Goal: Find specific page/section: Find specific page/section

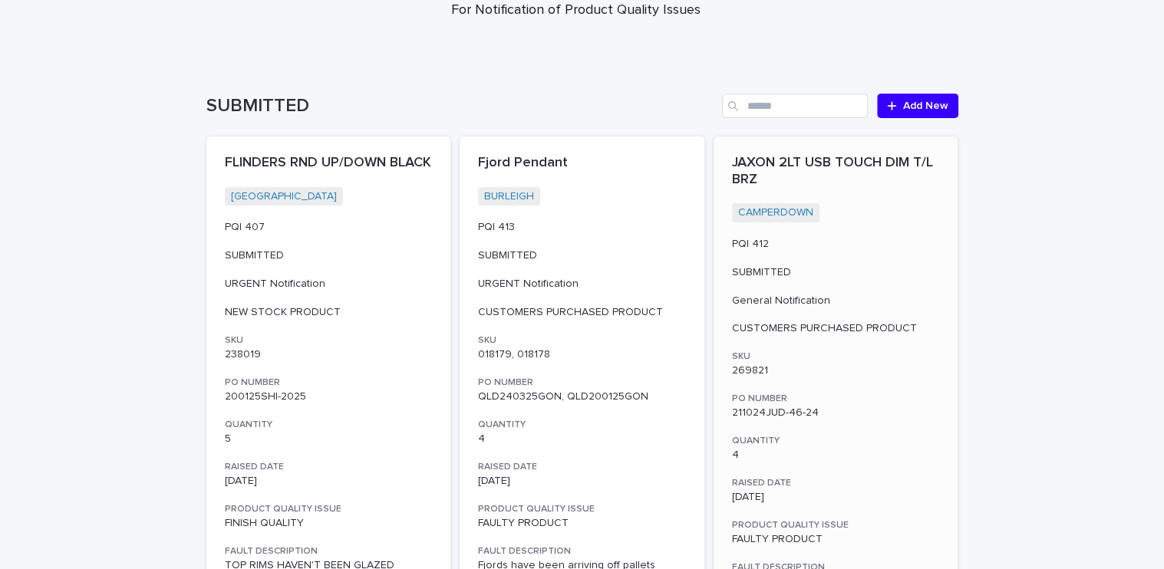
scroll to position [307, 0]
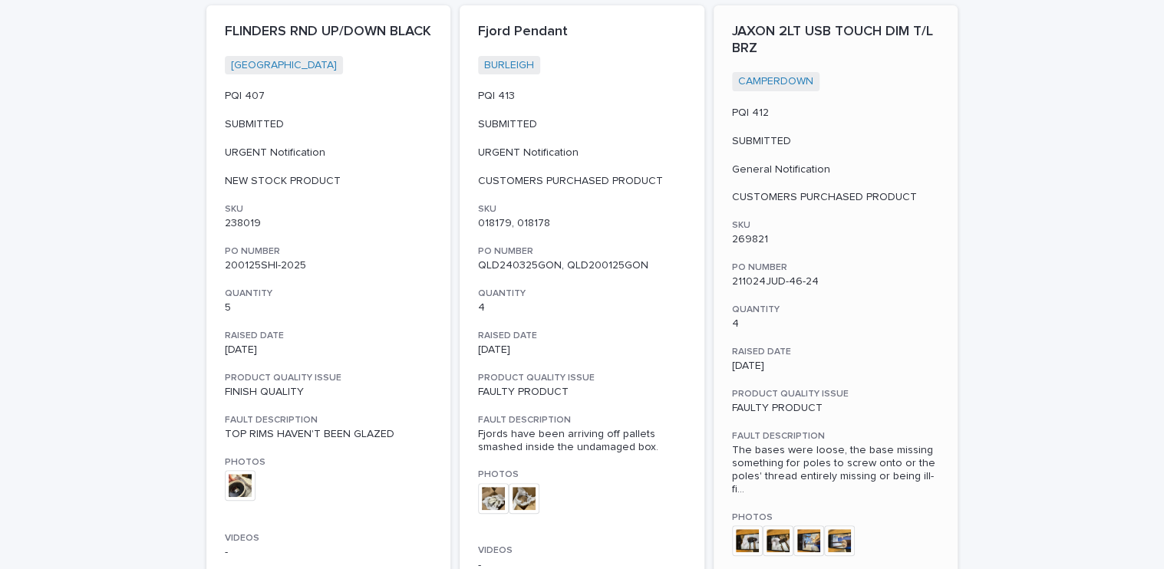
click at [744, 533] on img at bounding box center [747, 541] width 31 height 31
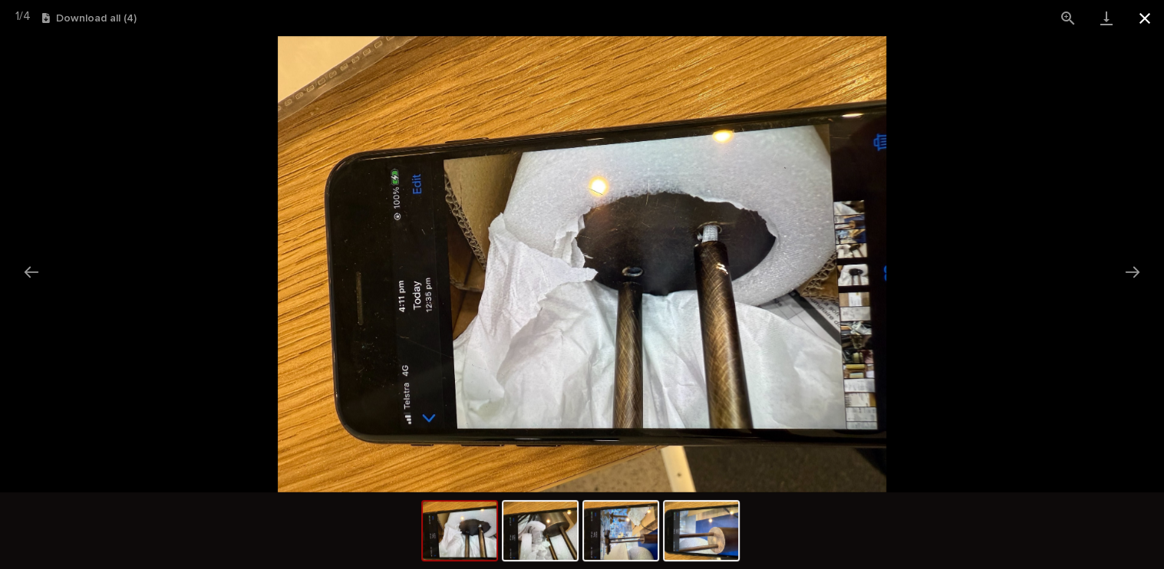
click at [1136, 14] on button "Close gallery" at bounding box center [1145, 18] width 38 height 36
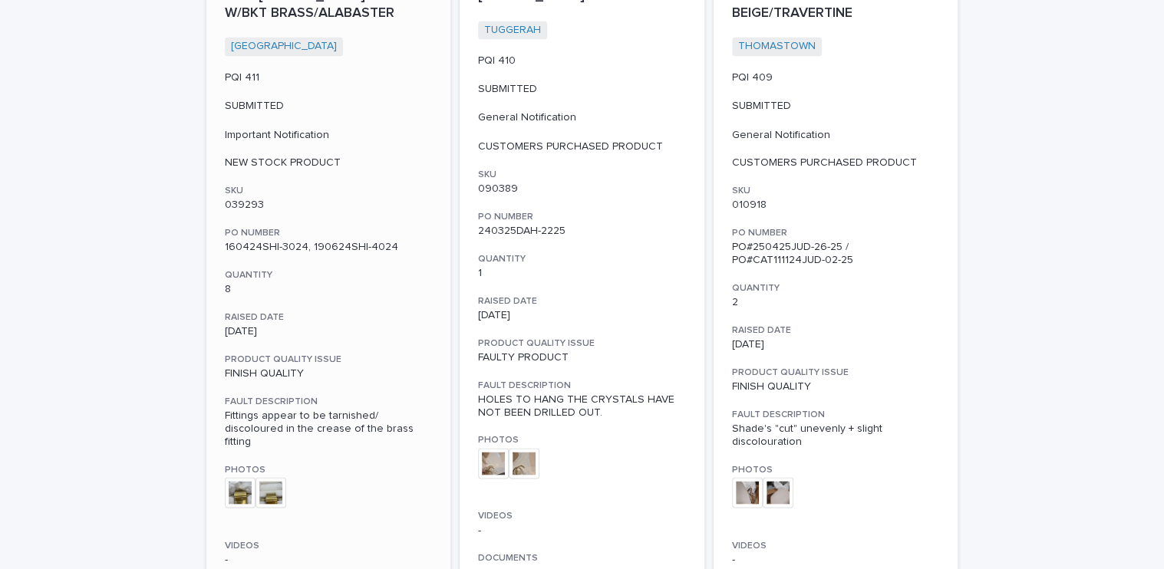
scroll to position [1611, 0]
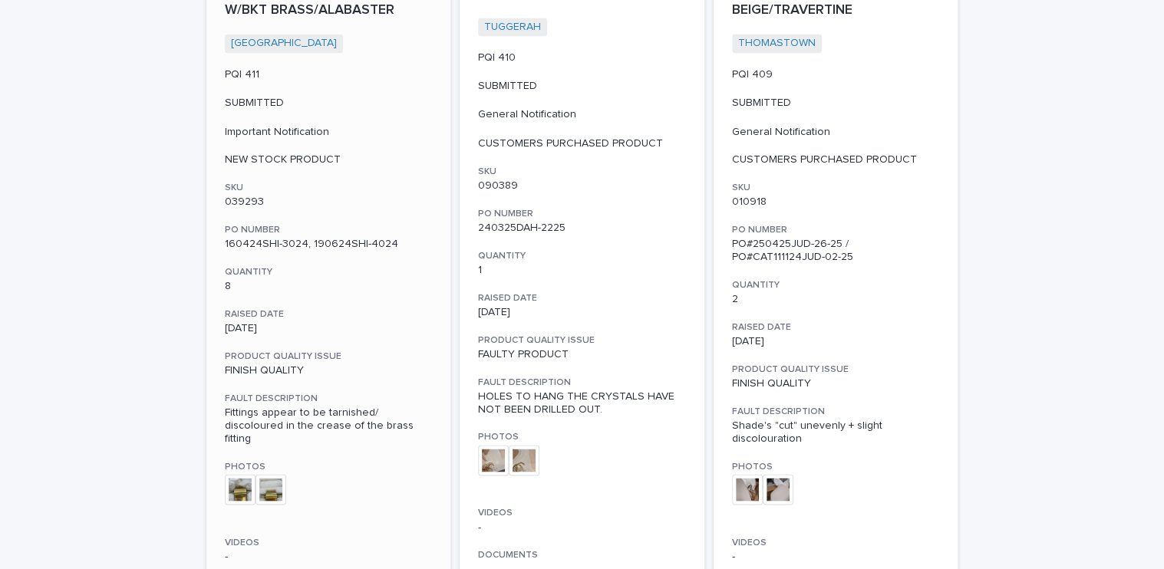
click at [229, 474] on img at bounding box center [240, 489] width 31 height 31
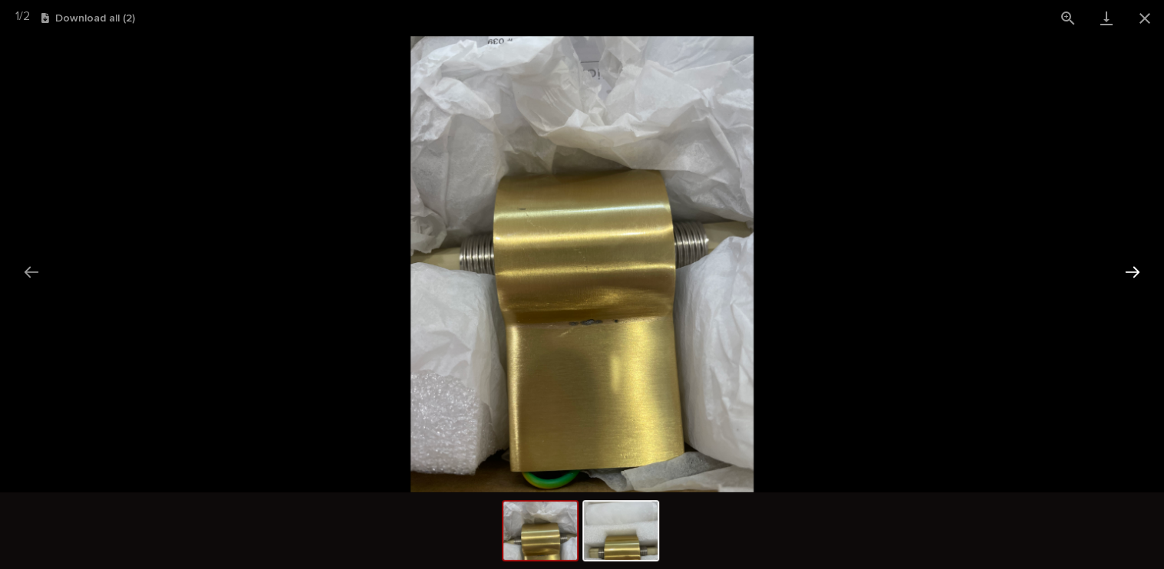
click at [1129, 272] on button "Next slide" at bounding box center [1132, 272] width 32 height 30
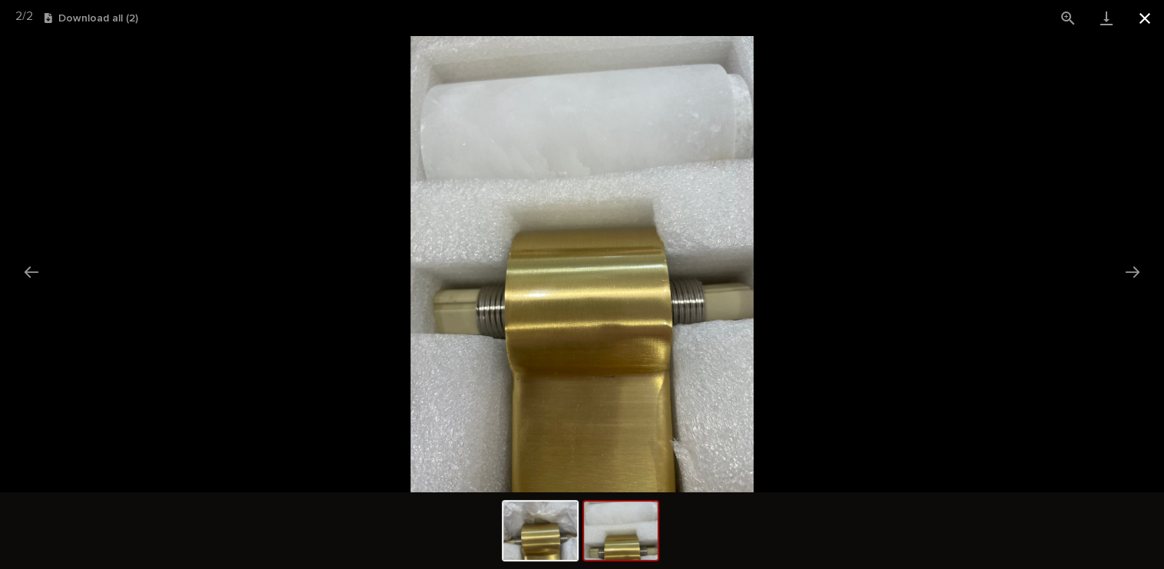
click at [1144, 21] on button "Close gallery" at bounding box center [1145, 18] width 38 height 36
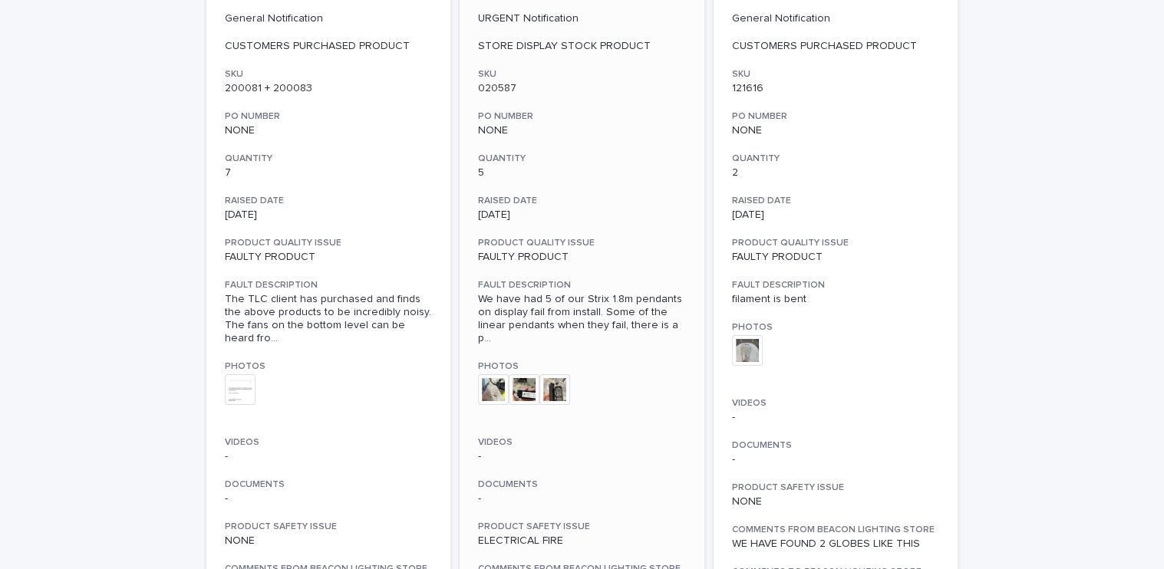
scroll to position [2916, 0]
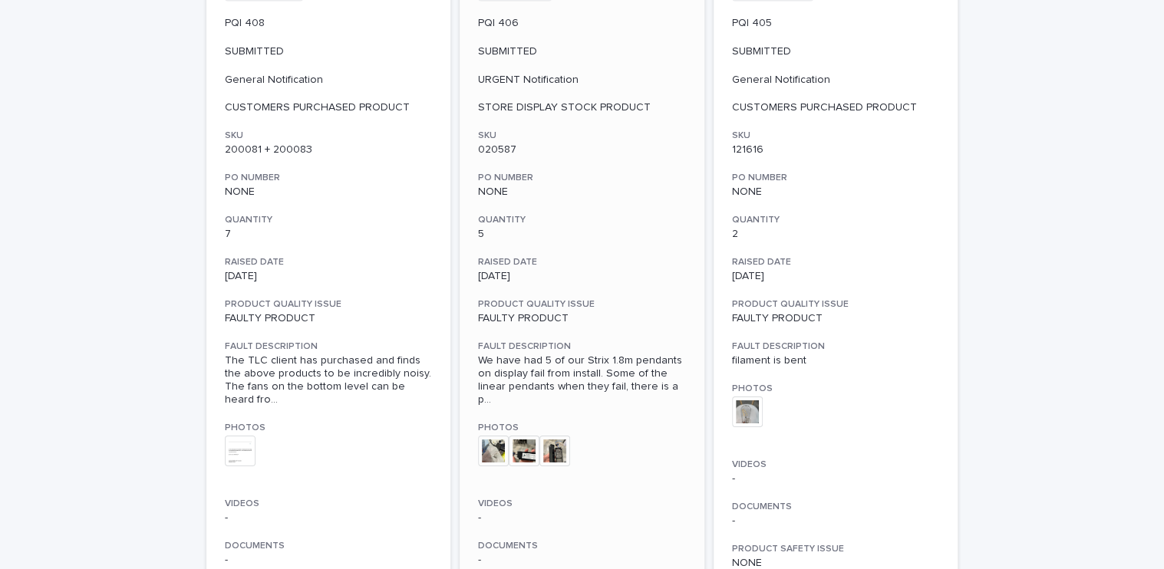
click at [486, 436] on img at bounding box center [493, 451] width 31 height 31
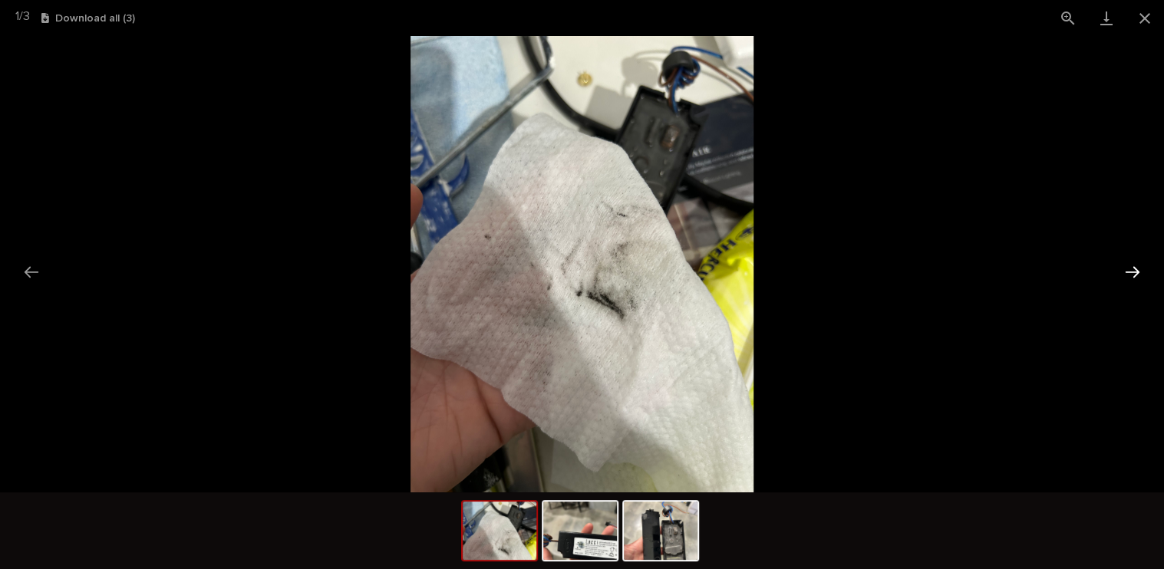
click at [1127, 274] on button "Next slide" at bounding box center [1132, 272] width 32 height 30
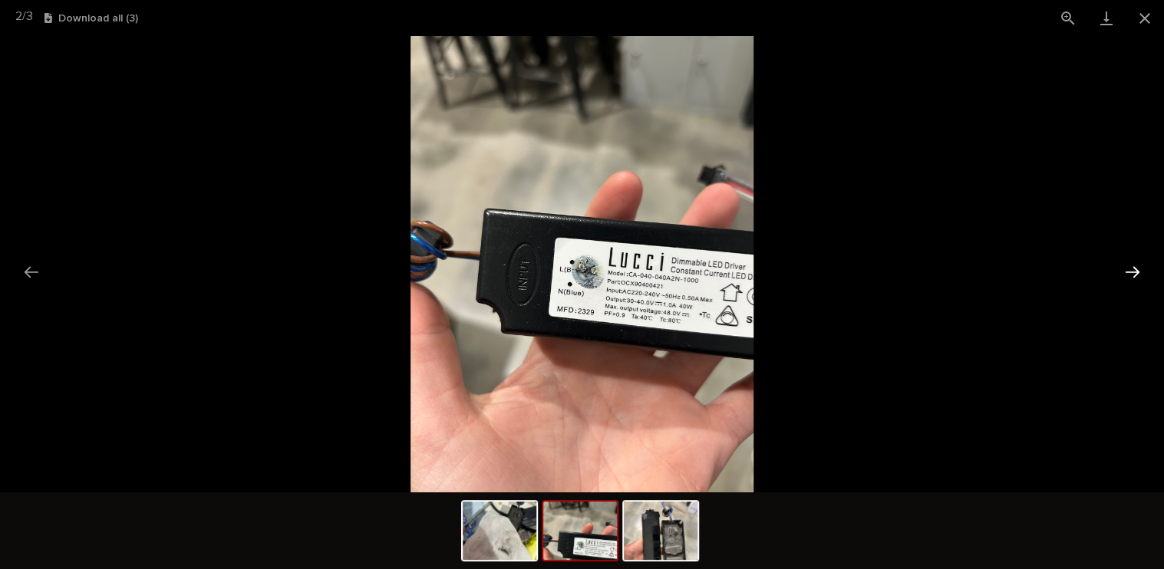
click at [1127, 274] on button "Next slide" at bounding box center [1132, 272] width 32 height 30
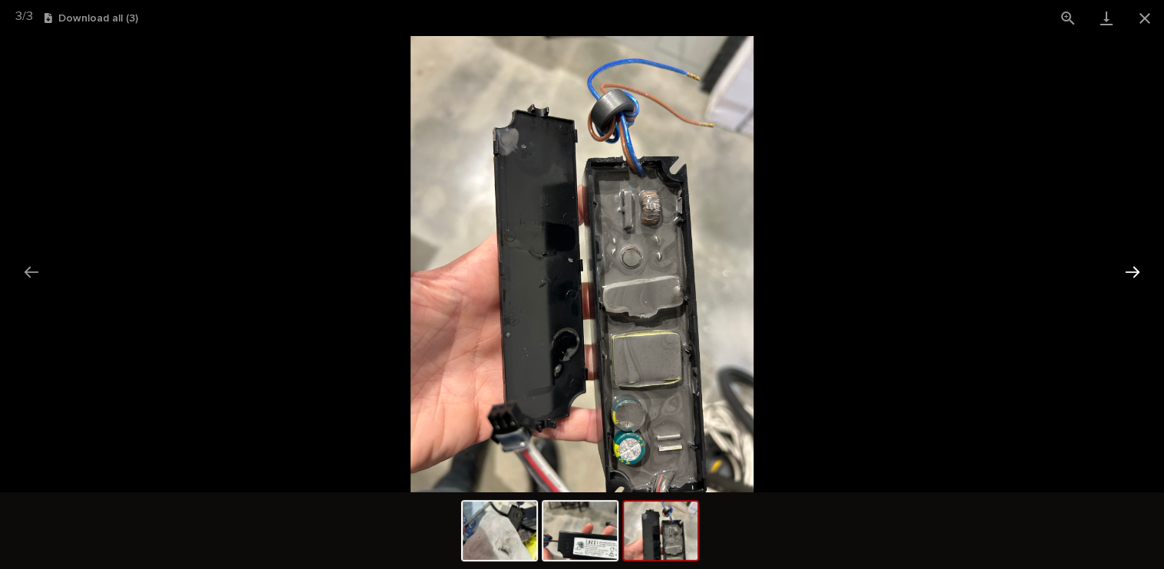
click at [1129, 270] on button "Next slide" at bounding box center [1132, 272] width 32 height 30
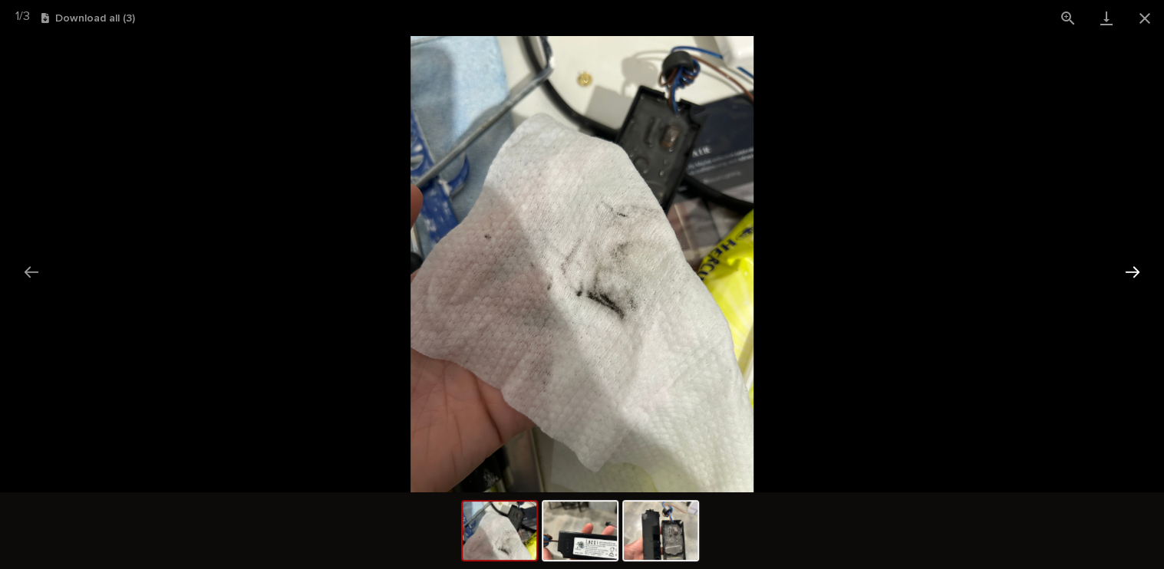
click at [1129, 270] on button "Next slide" at bounding box center [1132, 272] width 32 height 30
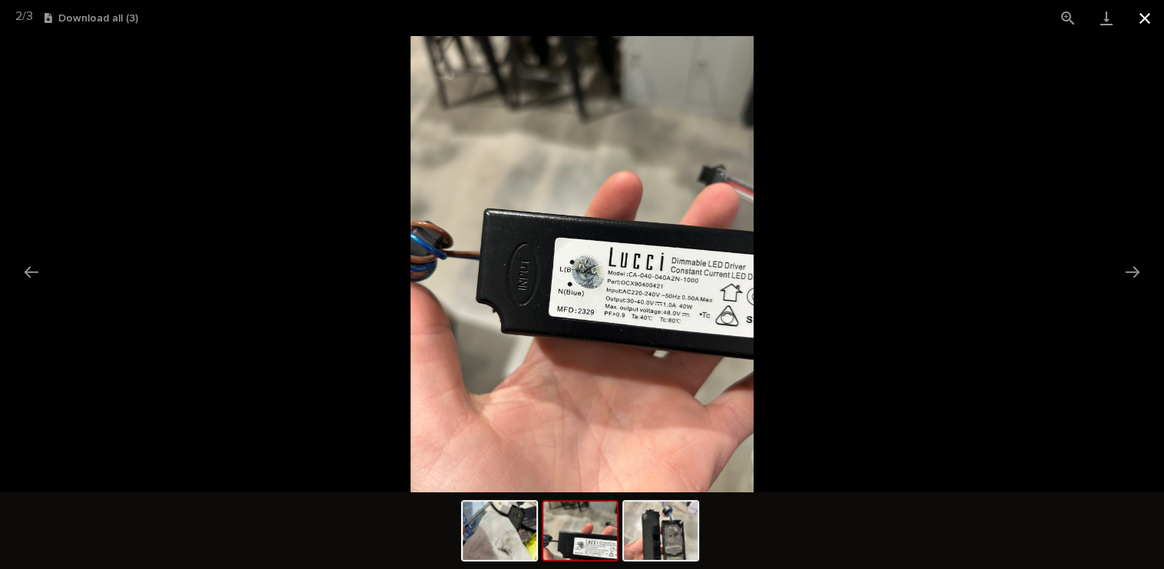
click at [1142, 24] on button "Close gallery" at bounding box center [1145, 18] width 38 height 36
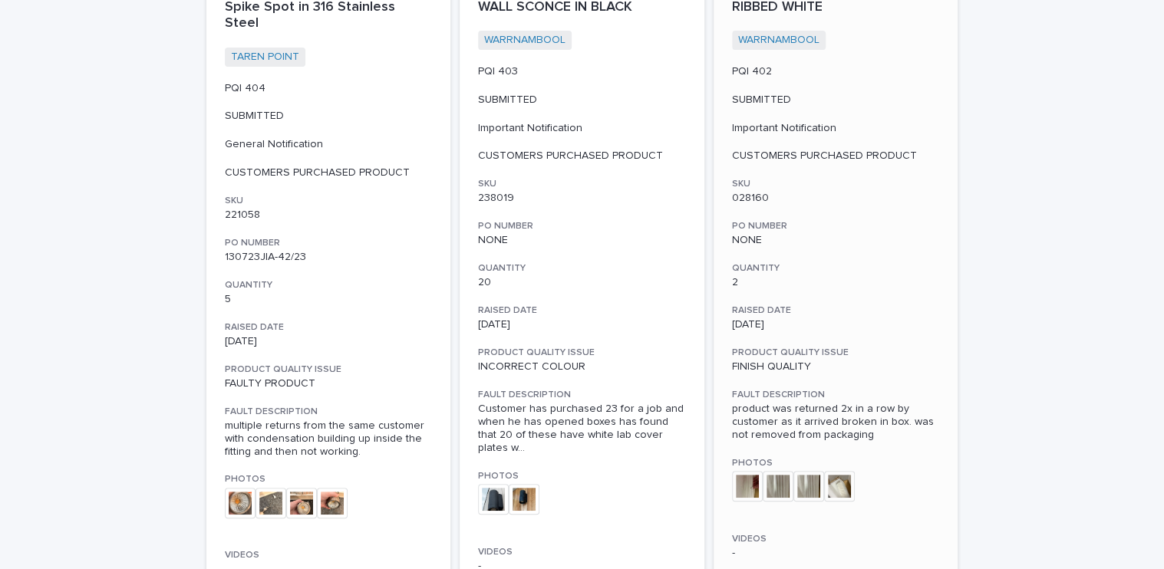
scroll to position [4143, 0]
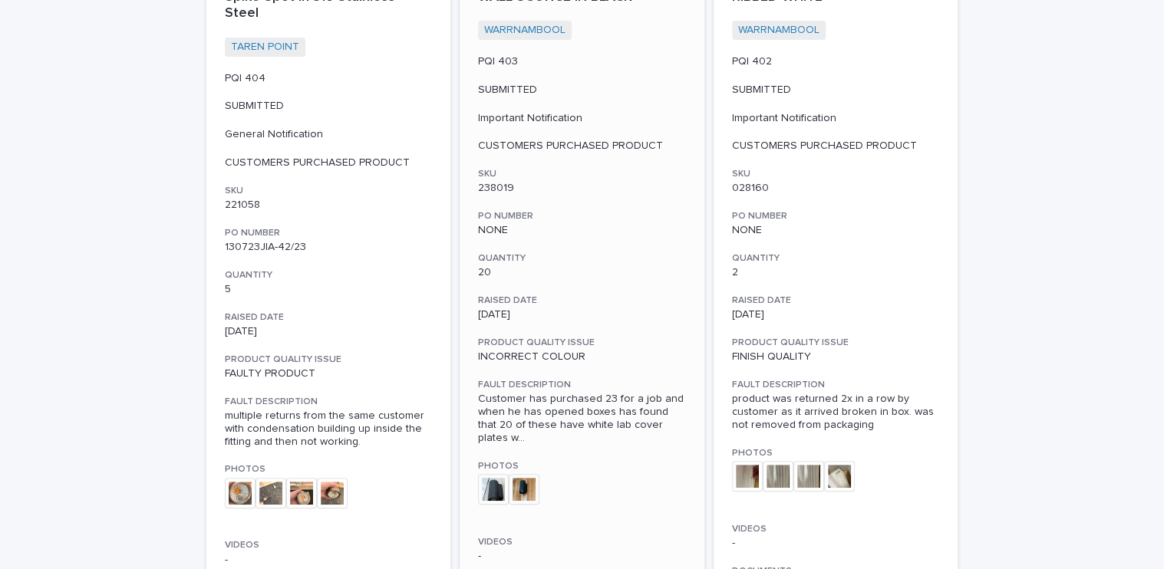
click at [487, 474] on img at bounding box center [493, 489] width 31 height 31
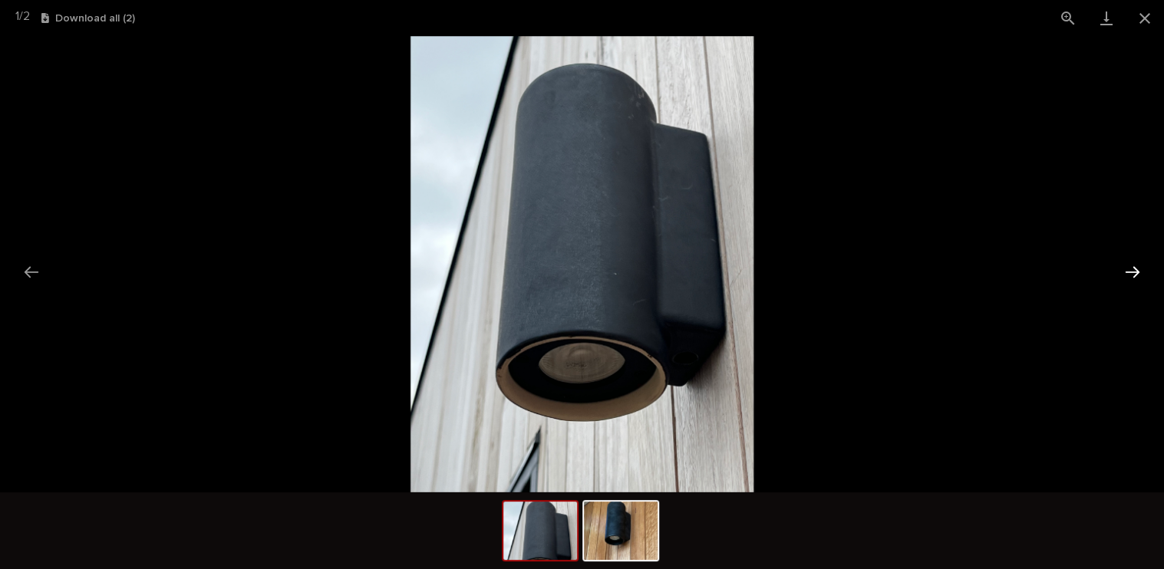
click at [1128, 265] on button "Next slide" at bounding box center [1132, 272] width 32 height 30
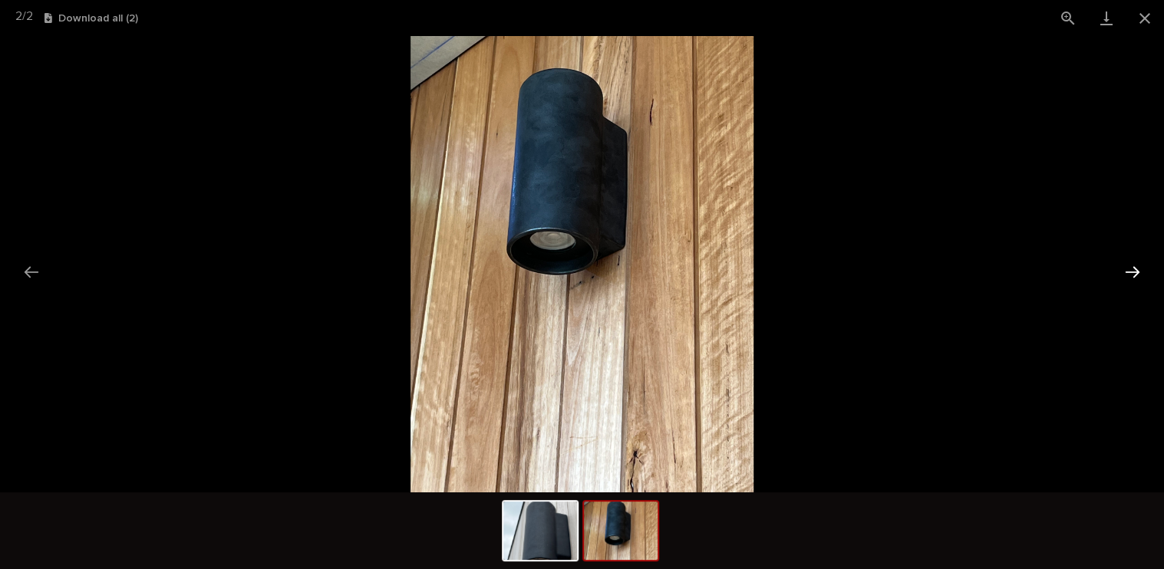
click at [1128, 265] on button "Next slide" at bounding box center [1132, 272] width 32 height 30
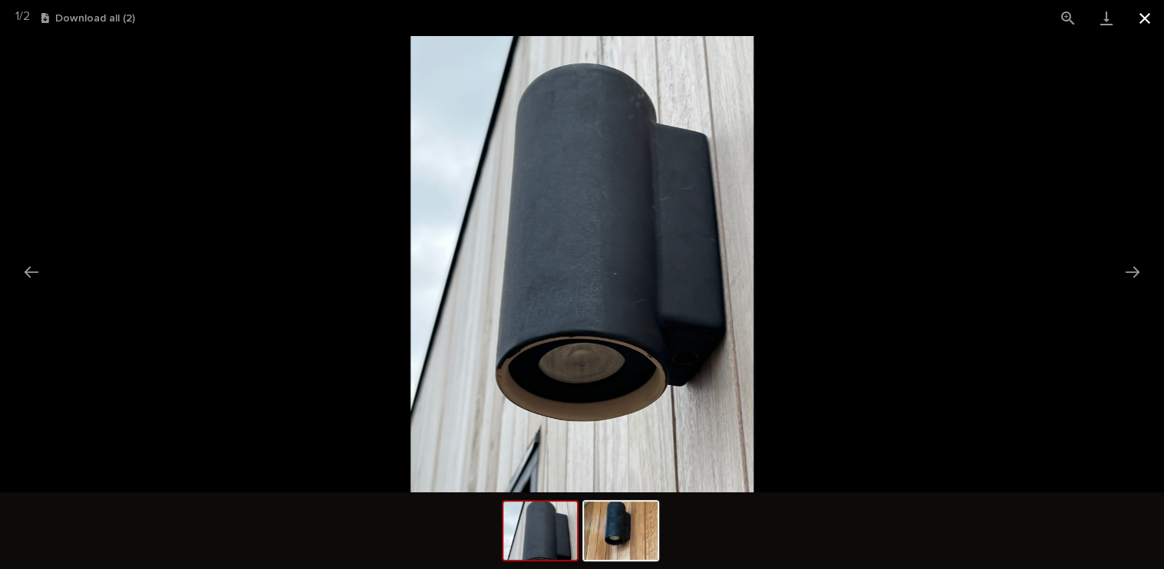
click at [1142, 15] on button "Close gallery" at bounding box center [1145, 18] width 38 height 36
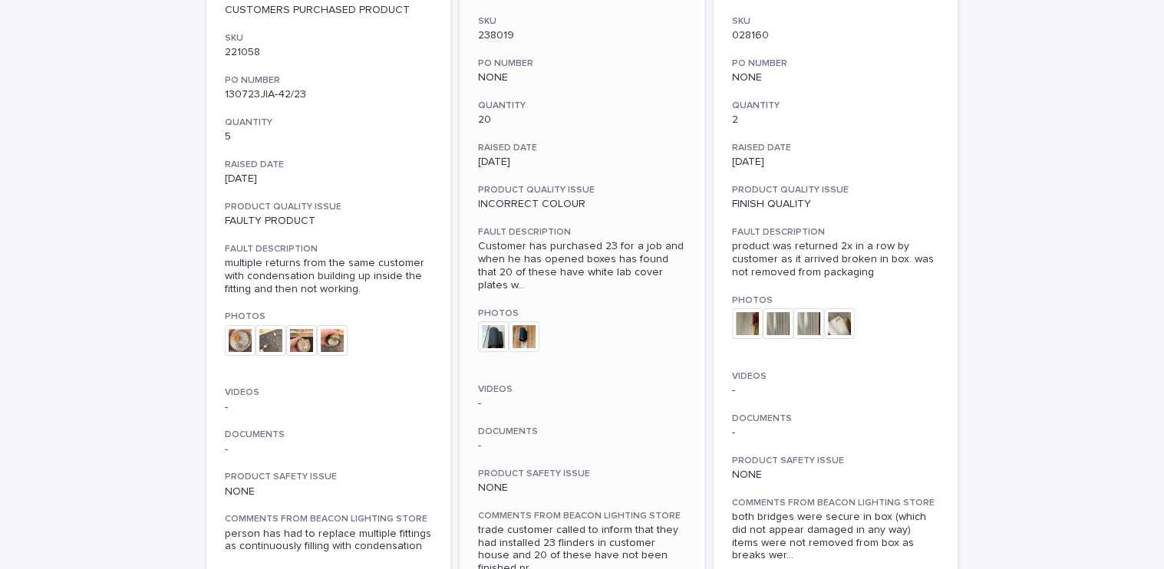
scroll to position [4297, 0]
click at [239, 325] on img at bounding box center [240, 340] width 31 height 31
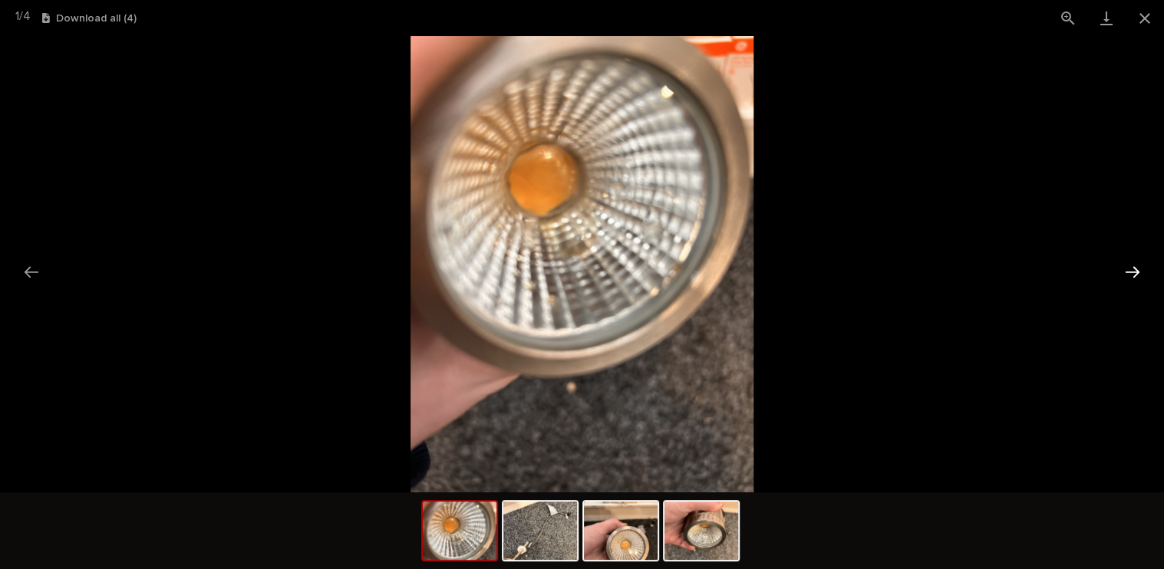
click at [1131, 278] on button "Next slide" at bounding box center [1132, 272] width 32 height 30
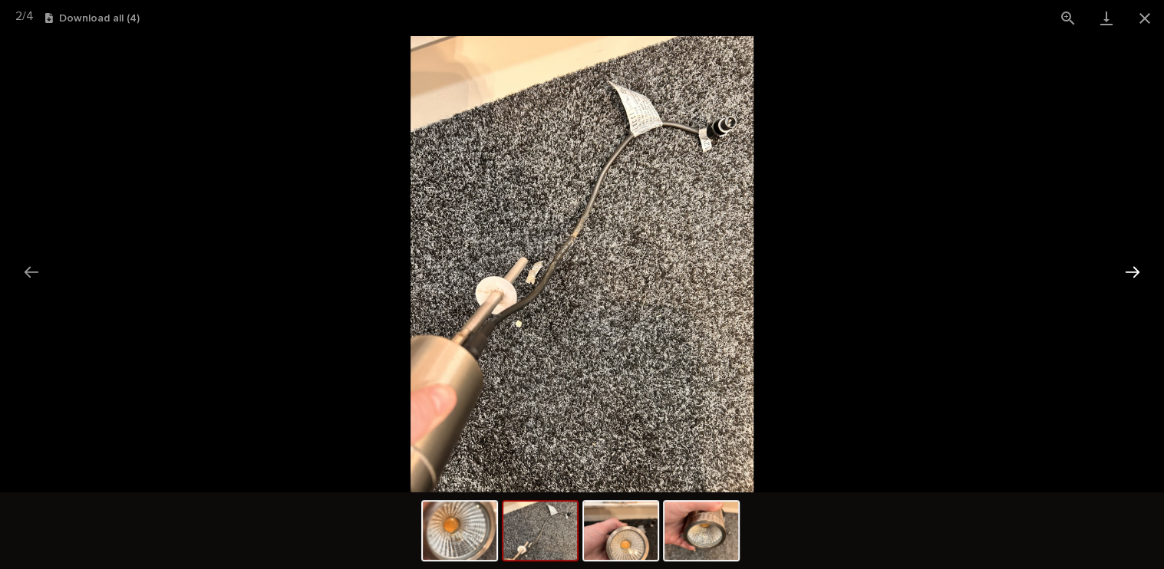
click at [1131, 278] on button "Next slide" at bounding box center [1132, 272] width 32 height 30
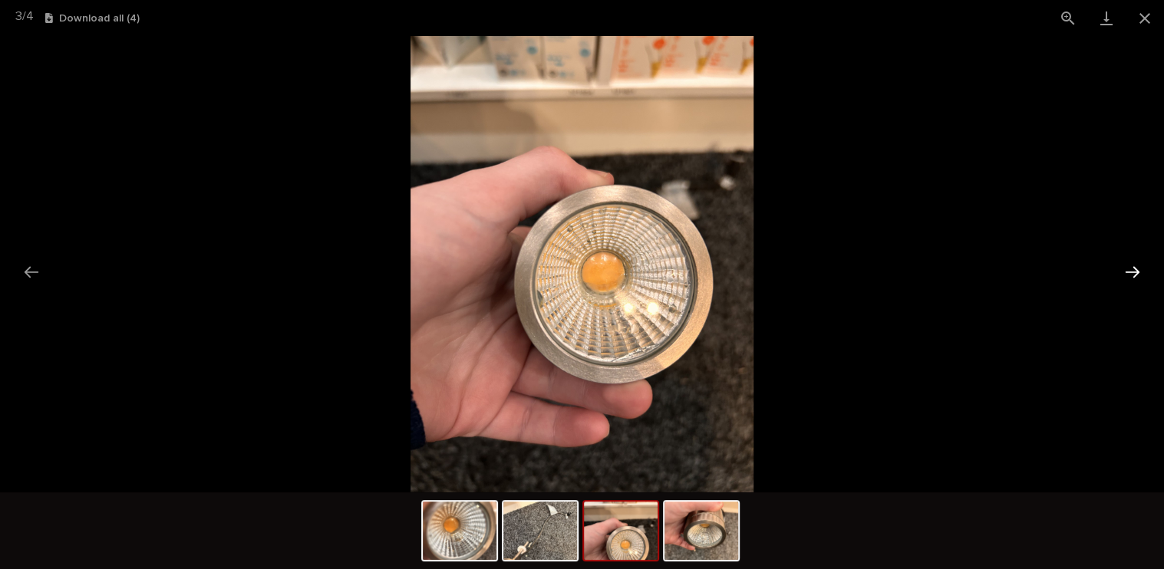
click at [1131, 278] on button "Next slide" at bounding box center [1132, 272] width 32 height 30
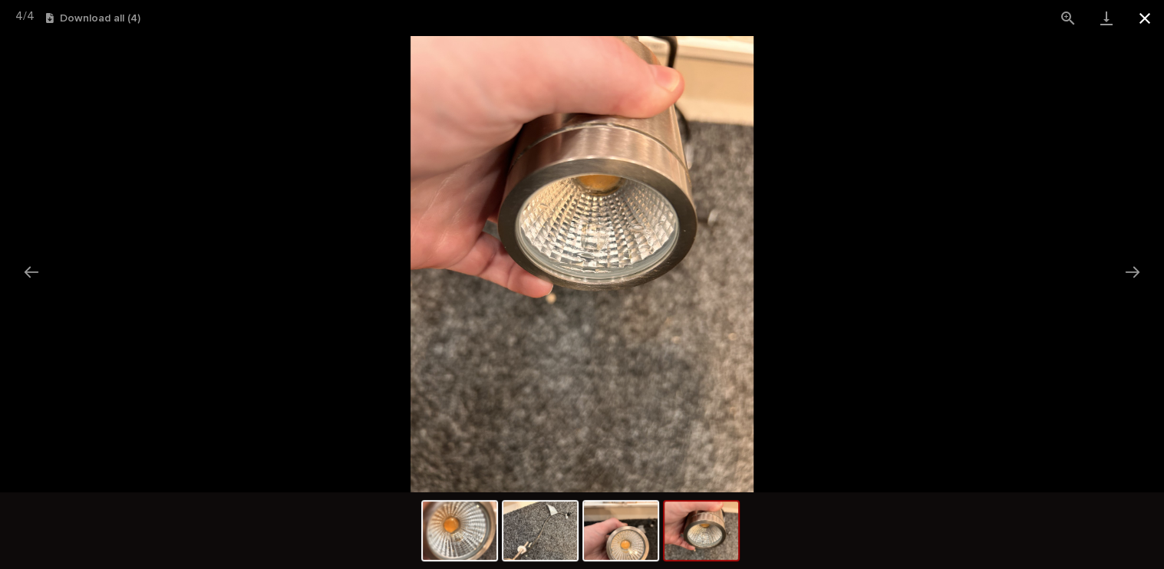
click at [1147, 18] on button "Close gallery" at bounding box center [1145, 18] width 38 height 36
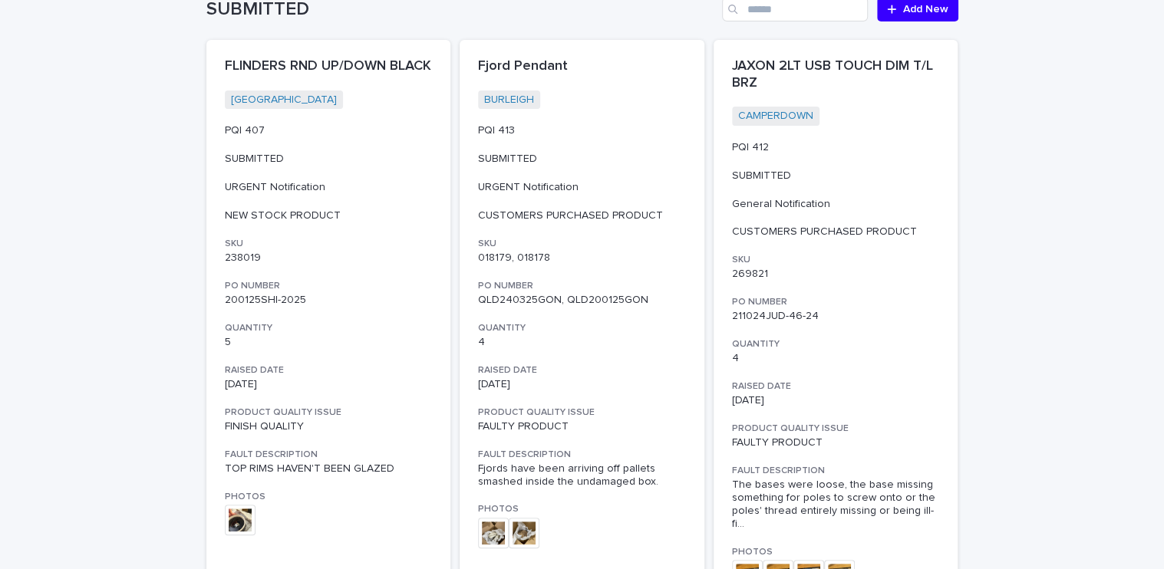
scroll to position [0, 0]
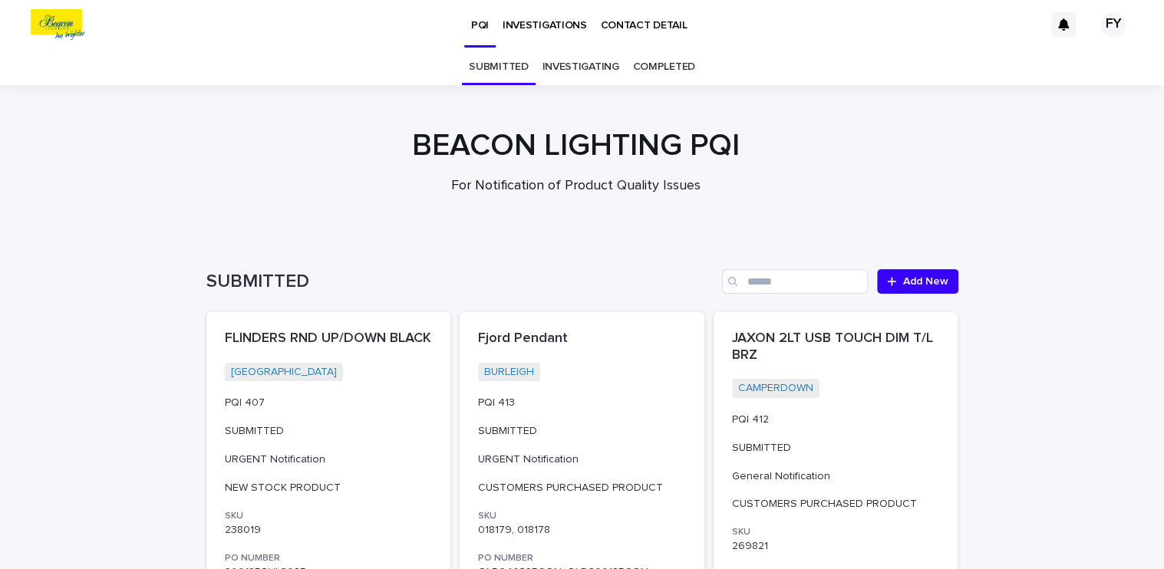
drag, startPoint x: 1024, startPoint y: 417, endPoint x: 1034, endPoint y: 186, distance: 231.2
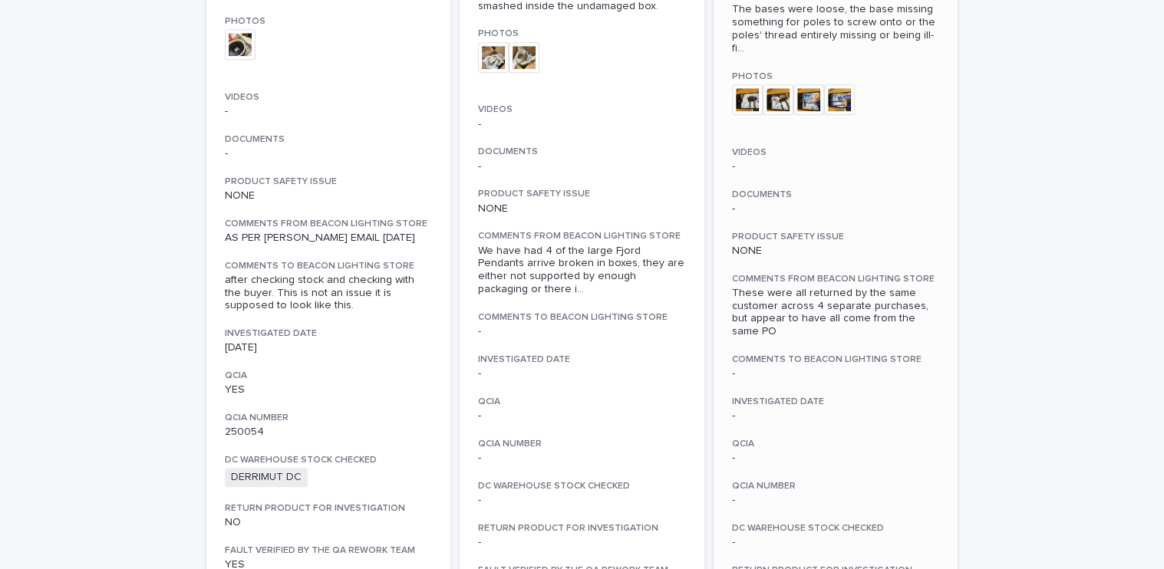
scroll to position [691, 0]
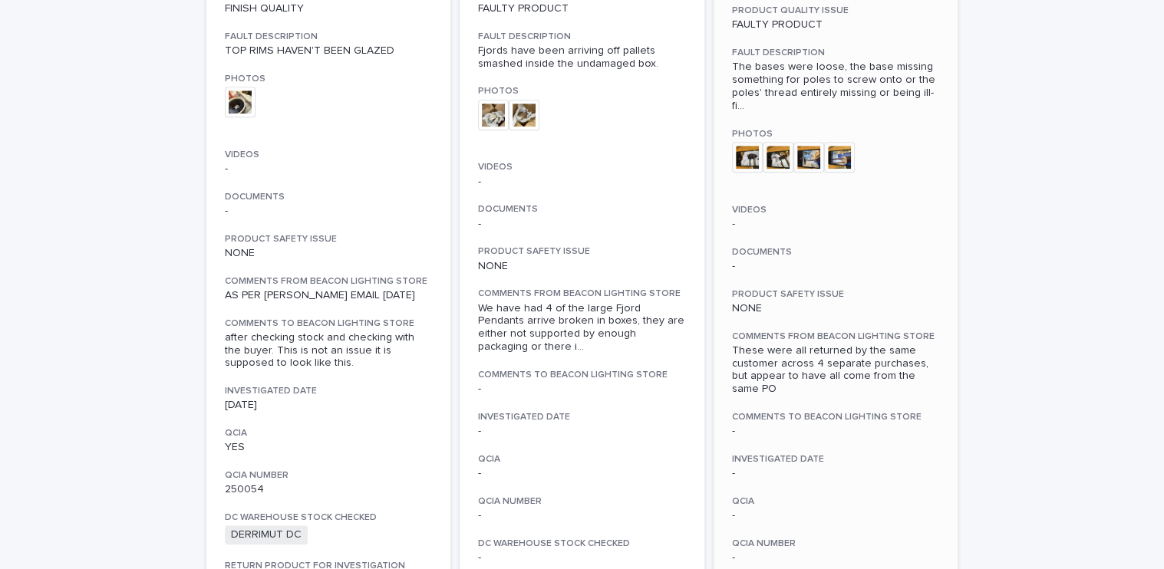
click at [744, 142] on img at bounding box center [747, 157] width 31 height 31
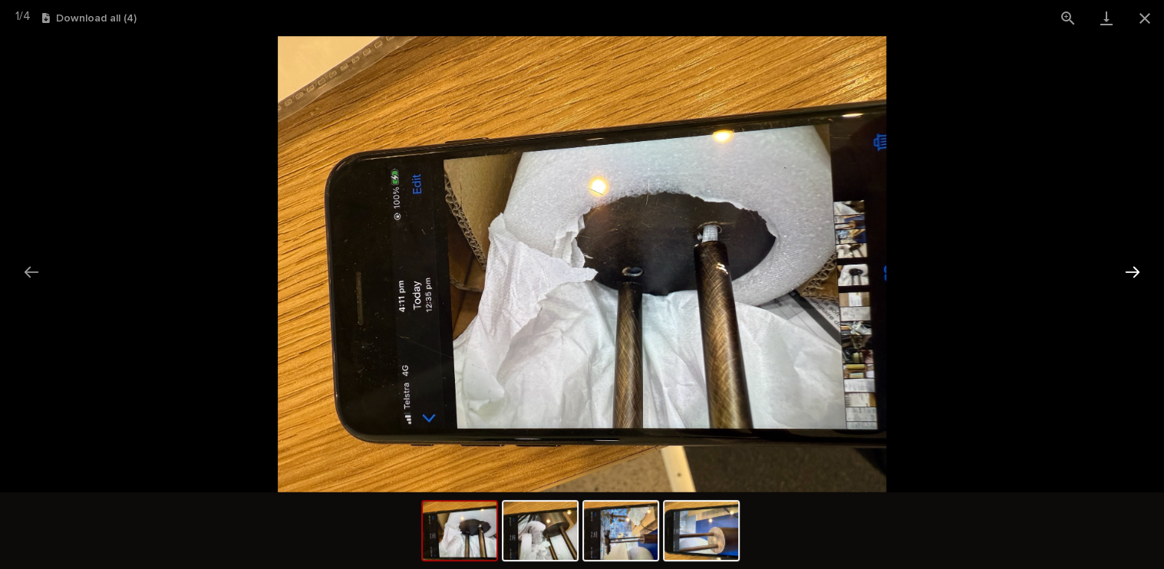
click at [1131, 272] on button "Next slide" at bounding box center [1132, 272] width 32 height 30
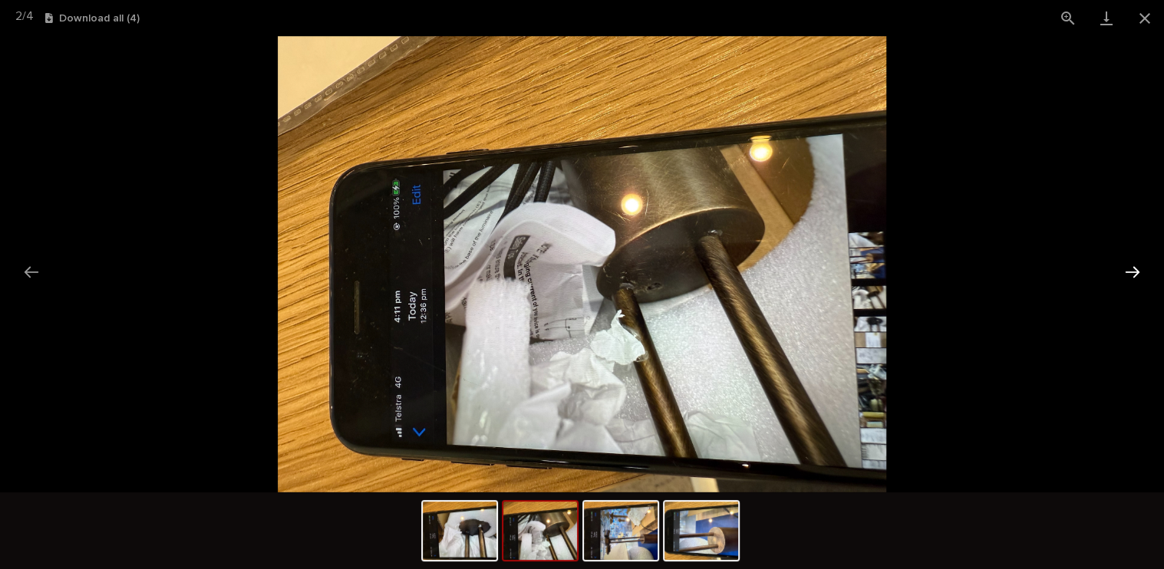
click at [1131, 271] on button "Next slide" at bounding box center [1132, 272] width 32 height 30
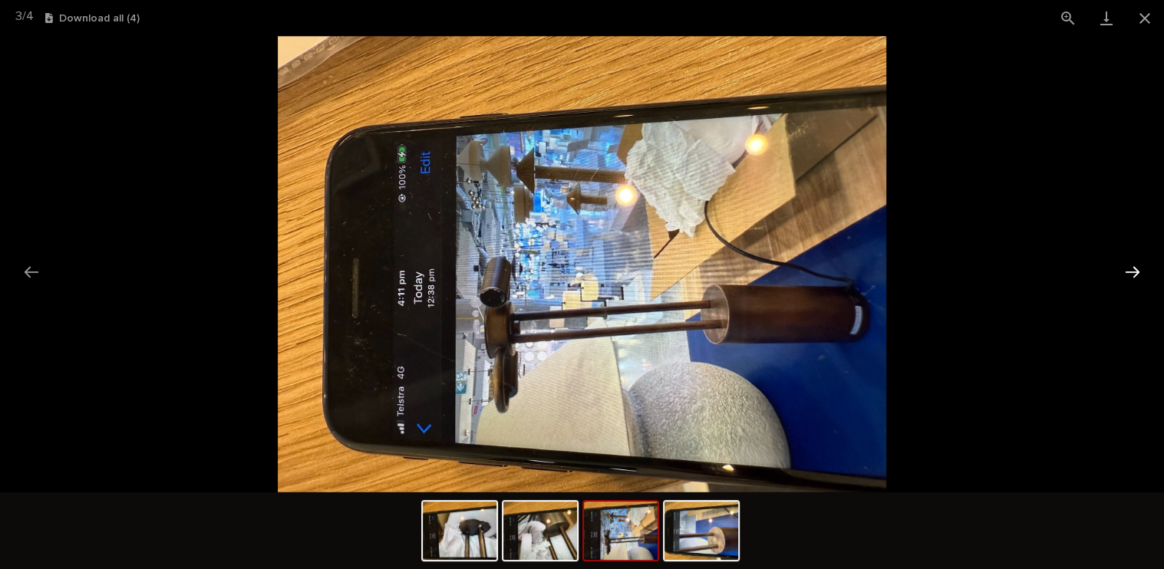
click at [1131, 271] on button "Next slide" at bounding box center [1132, 272] width 32 height 30
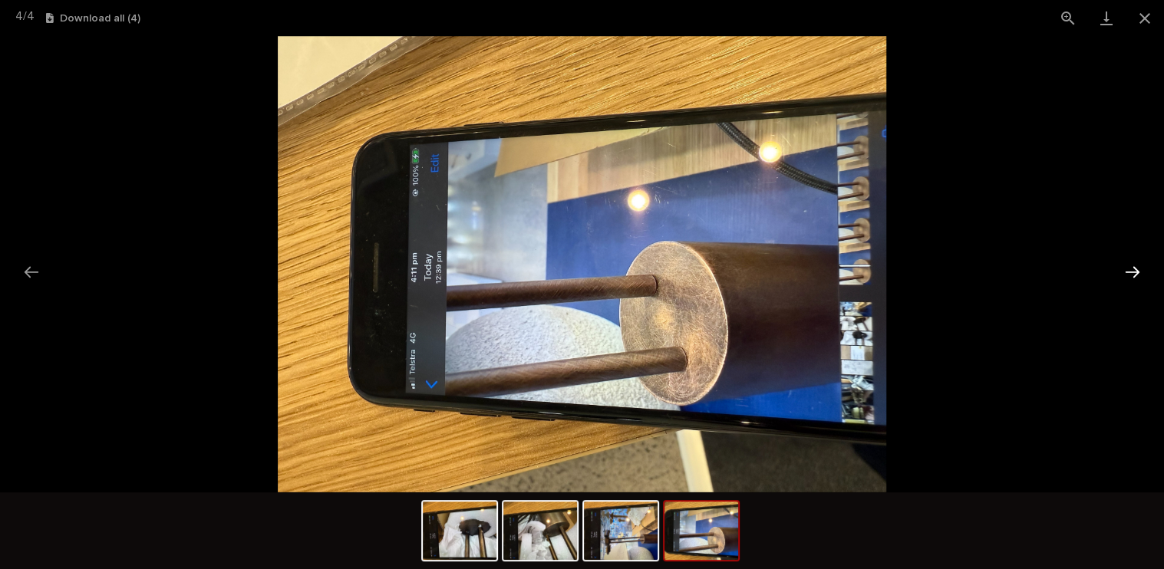
click at [1131, 271] on button "Next slide" at bounding box center [1132, 272] width 32 height 30
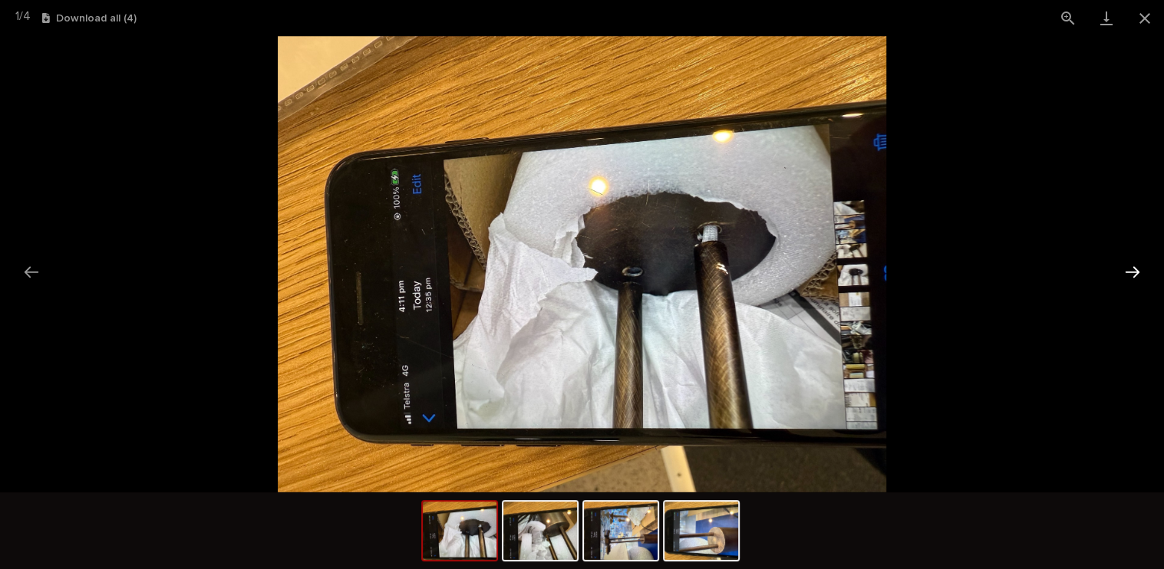
click at [1131, 271] on button "Next slide" at bounding box center [1132, 272] width 32 height 30
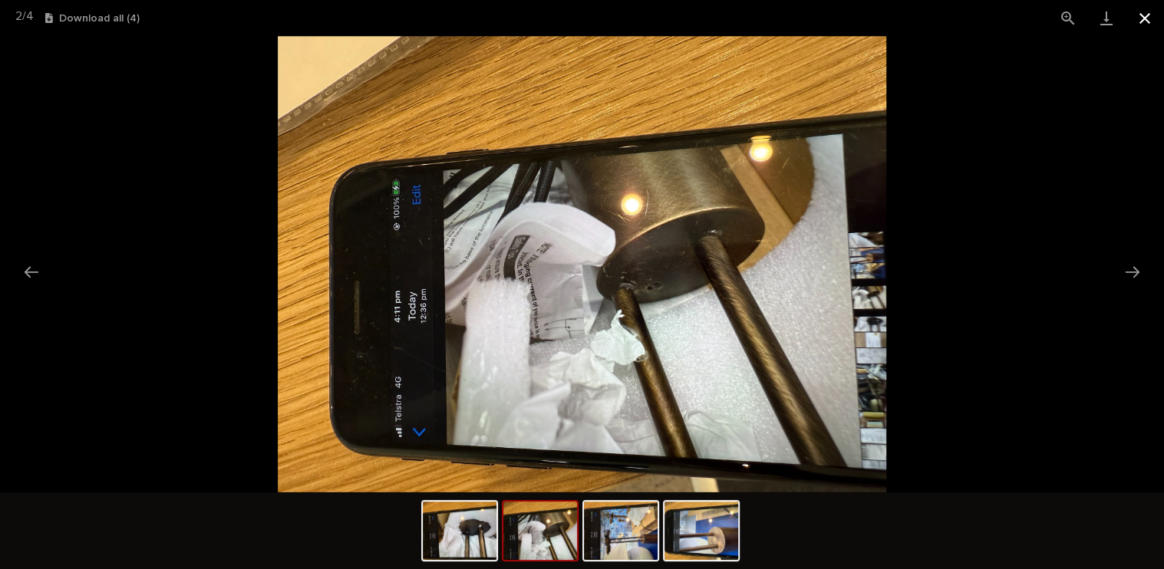
click at [1139, 12] on button "Close gallery" at bounding box center [1145, 18] width 38 height 36
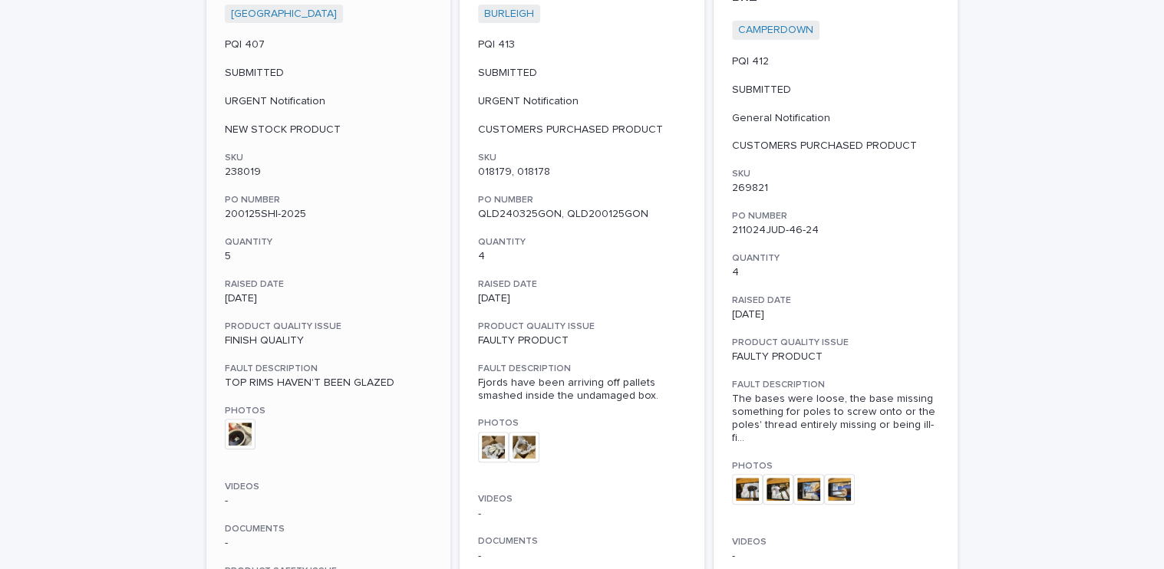
scroll to position [384, 0]
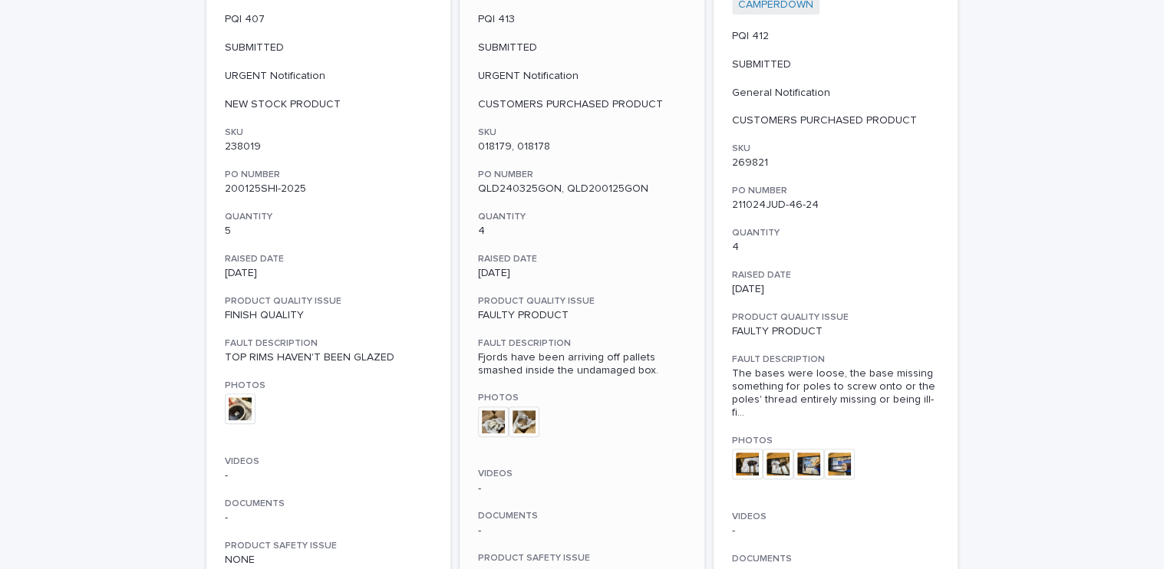
click at [494, 419] on img at bounding box center [493, 422] width 31 height 31
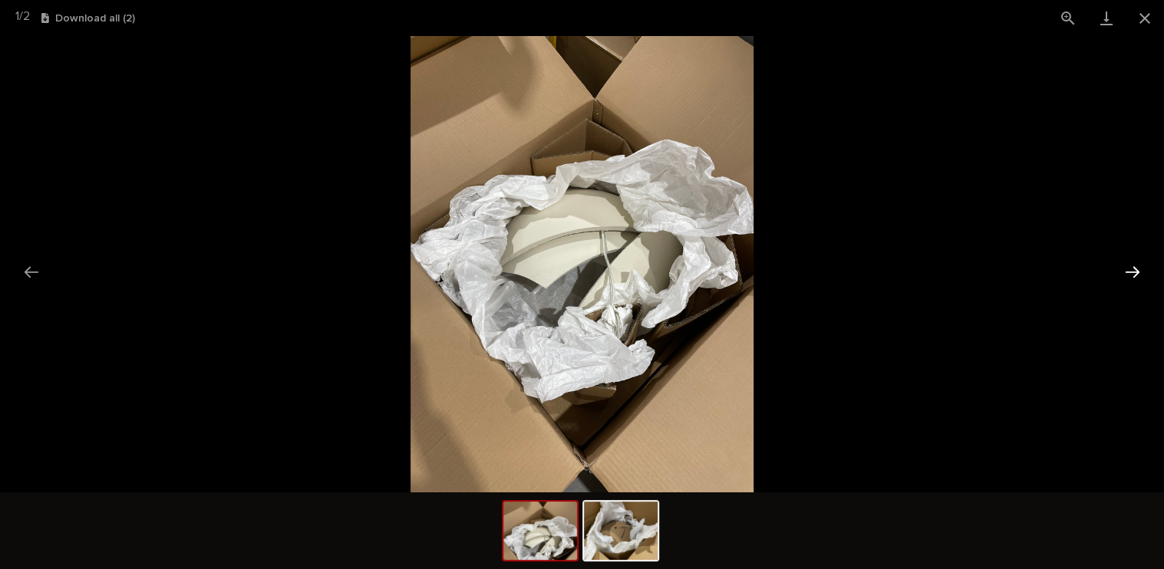
click at [1136, 268] on button "Next slide" at bounding box center [1132, 272] width 32 height 30
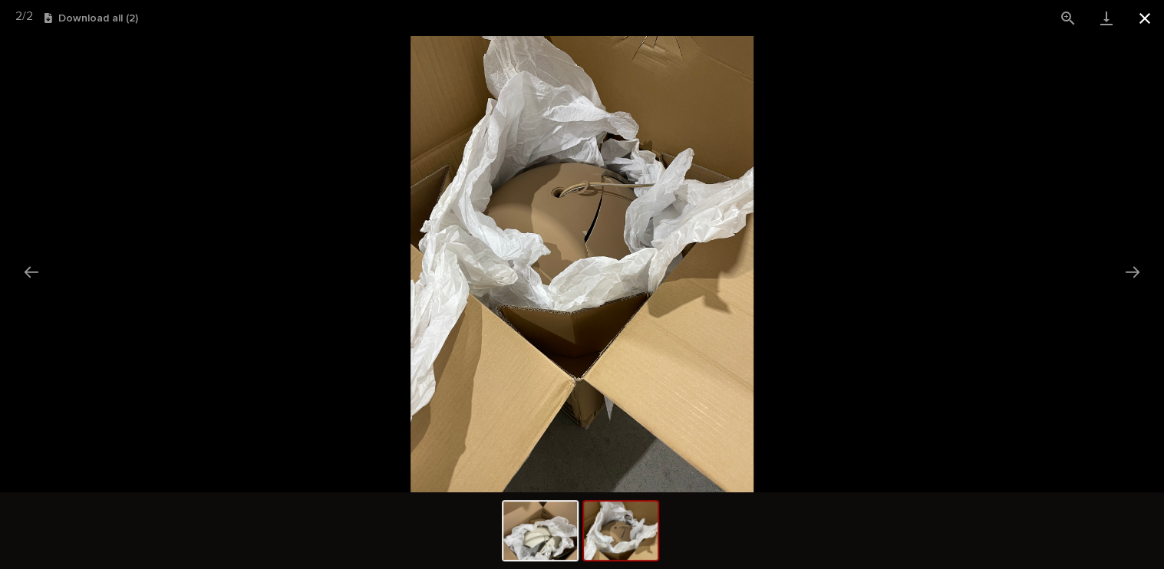
click at [1142, 15] on button "Close gallery" at bounding box center [1145, 18] width 38 height 36
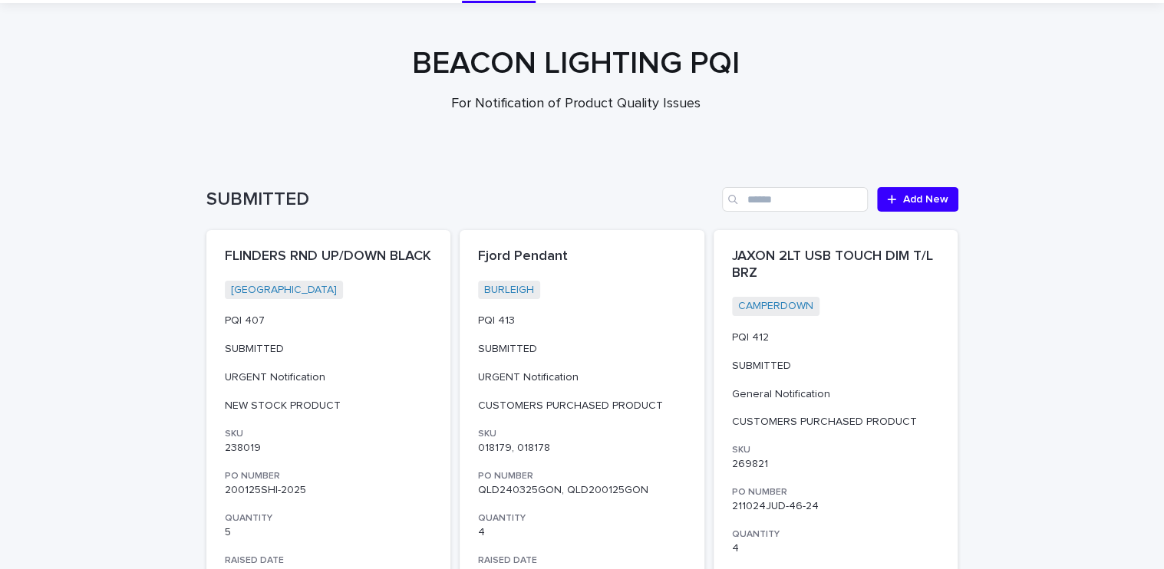
scroll to position [0, 0]
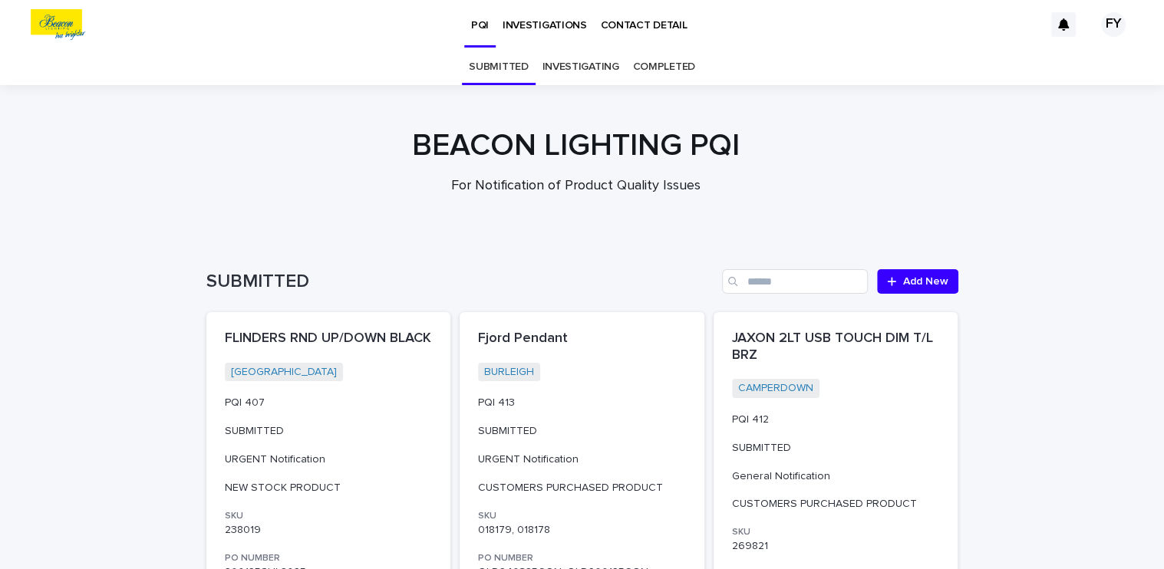
click at [531, 28] on p "INVESTIGATIONS" at bounding box center [545, 16] width 84 height 32
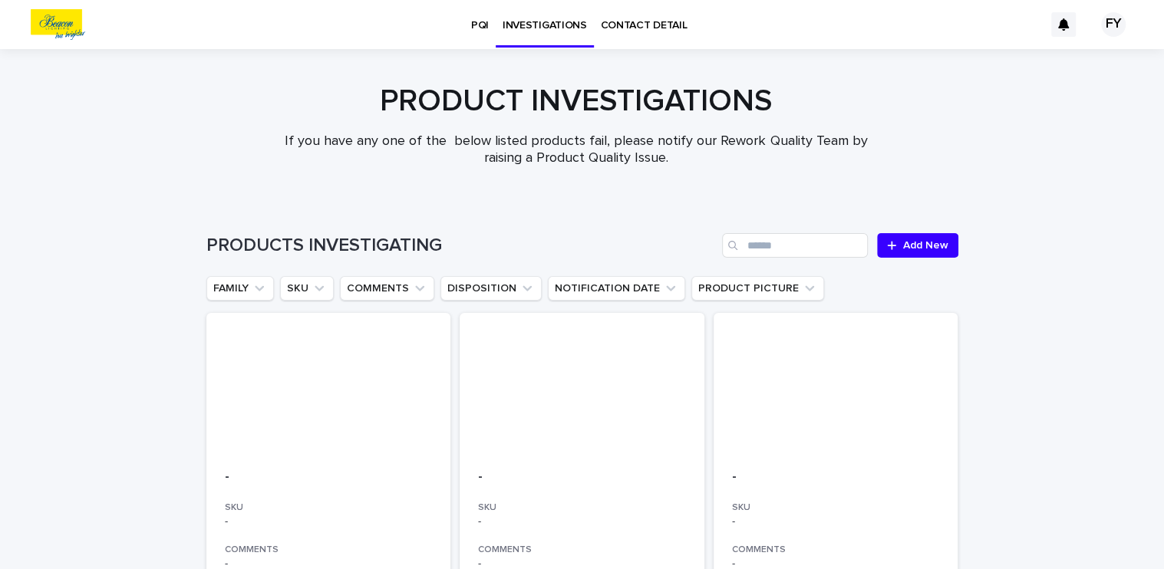
click at [480, 21] on p "PQI" at bounding box center [480, 16] width 18 height 32
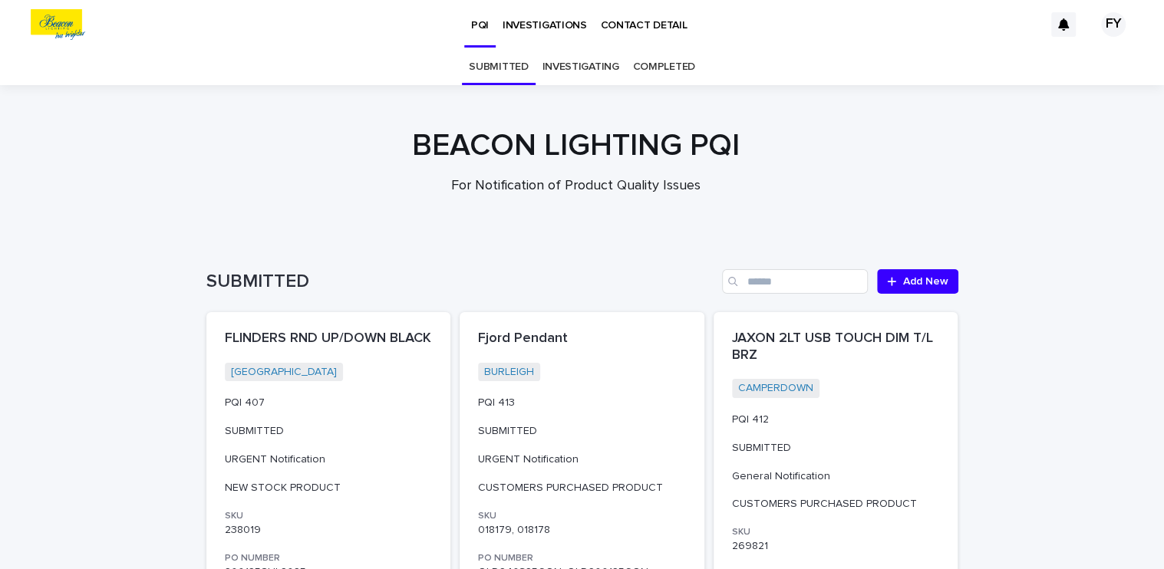
click at [653, 64] on link "COMPLETED" at bounding box center [663, 67] width 62 height 36
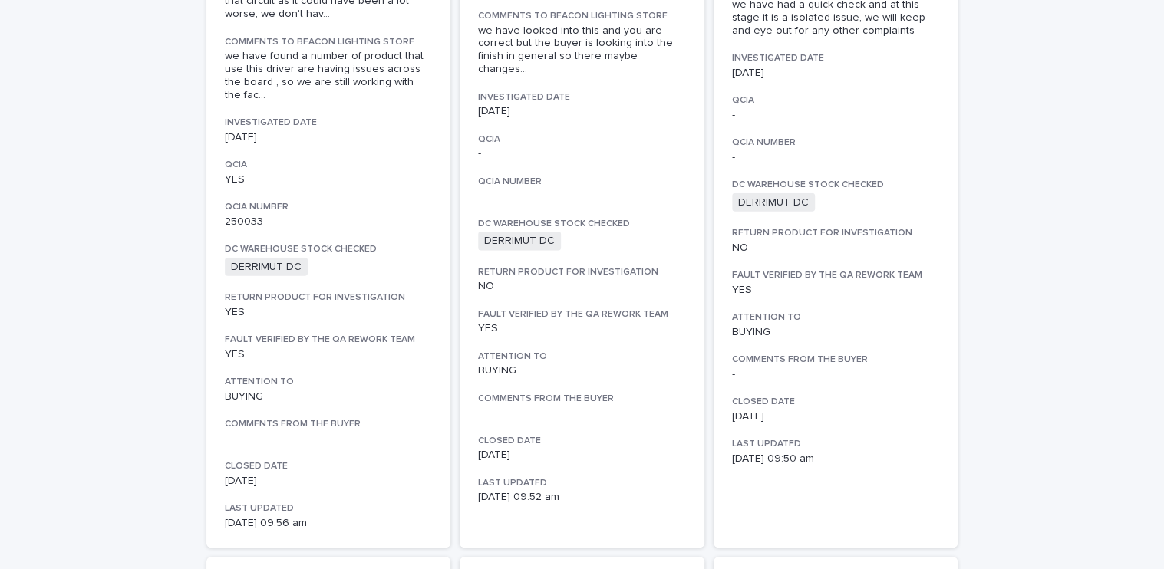
scroll to position [6292, 0]
